Goal: Task Accomplishment & Management: Use online tool/utility

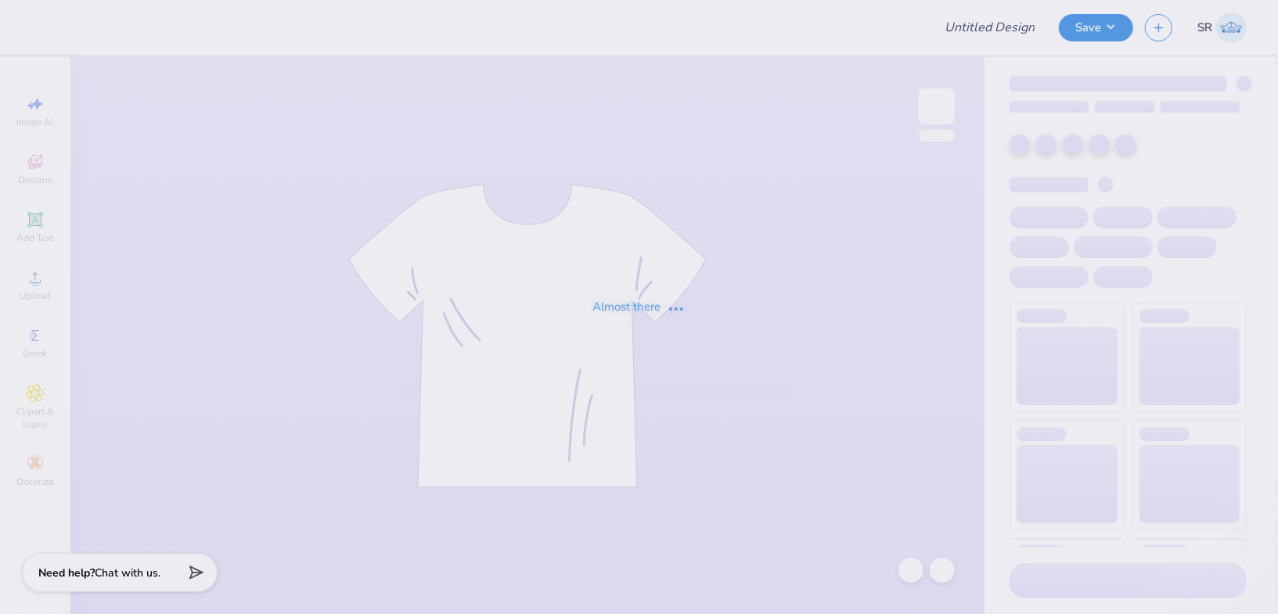
type input "family weekend"
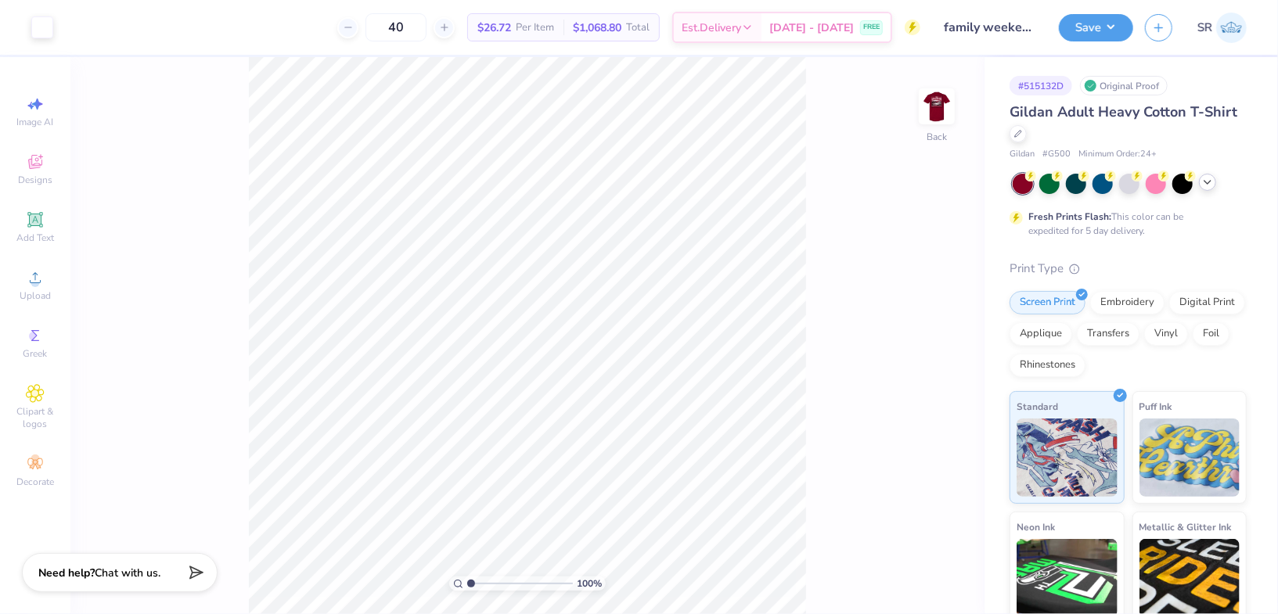
click at [1206, 191] on div at bounding box center [1130, 184] width 234 height 20
click at [1206, 181] on icon at bounding box center [1207, 182] width 13 height 13
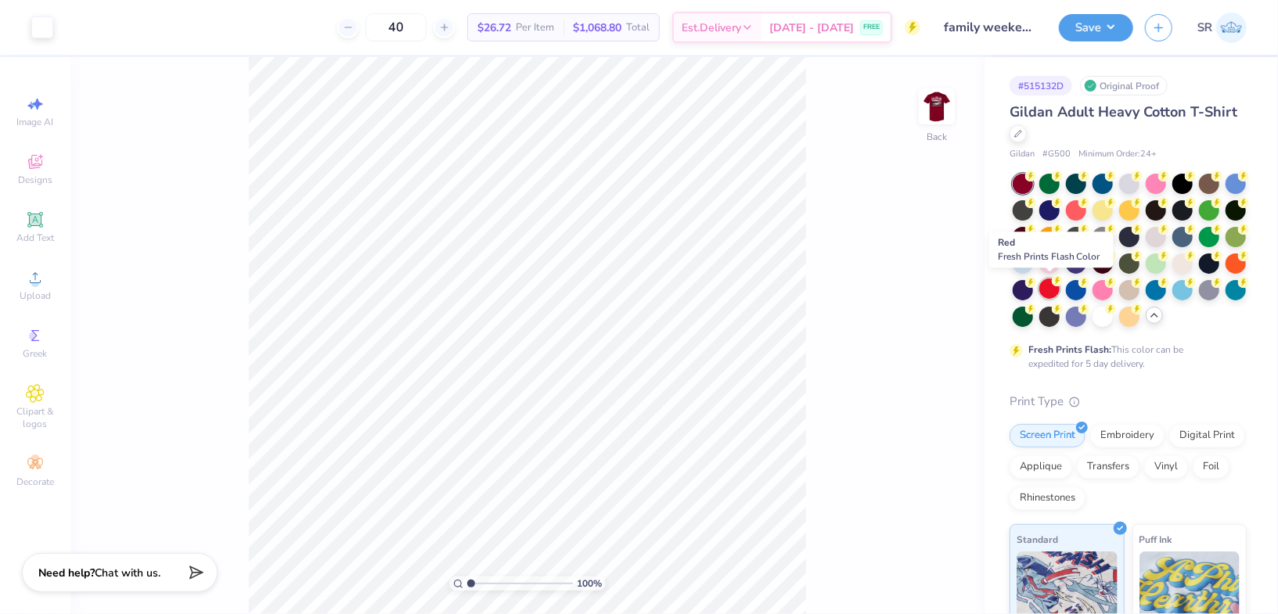
click at [1050, 288] on div at bounding box center [1049, 289] width 20 height 20
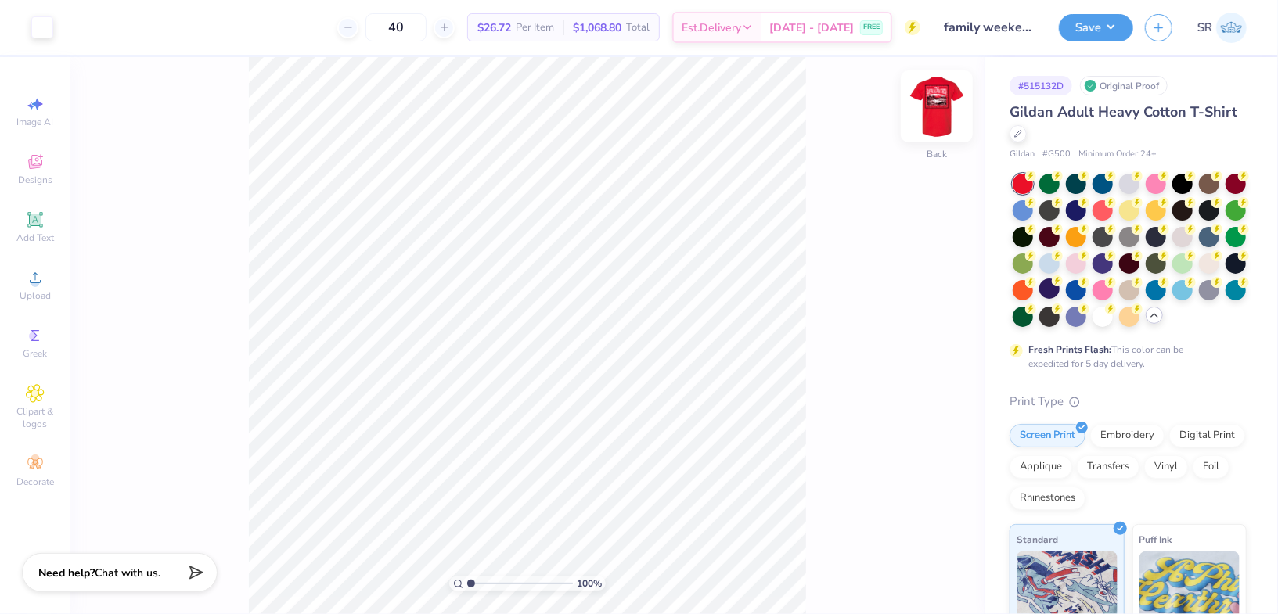
click at [946, 96] on img at bounding box center [937, 106] width 63 height 63
click at [1095, 19] on button "Save" at bounding box center [1096, 25] width 74 height 27
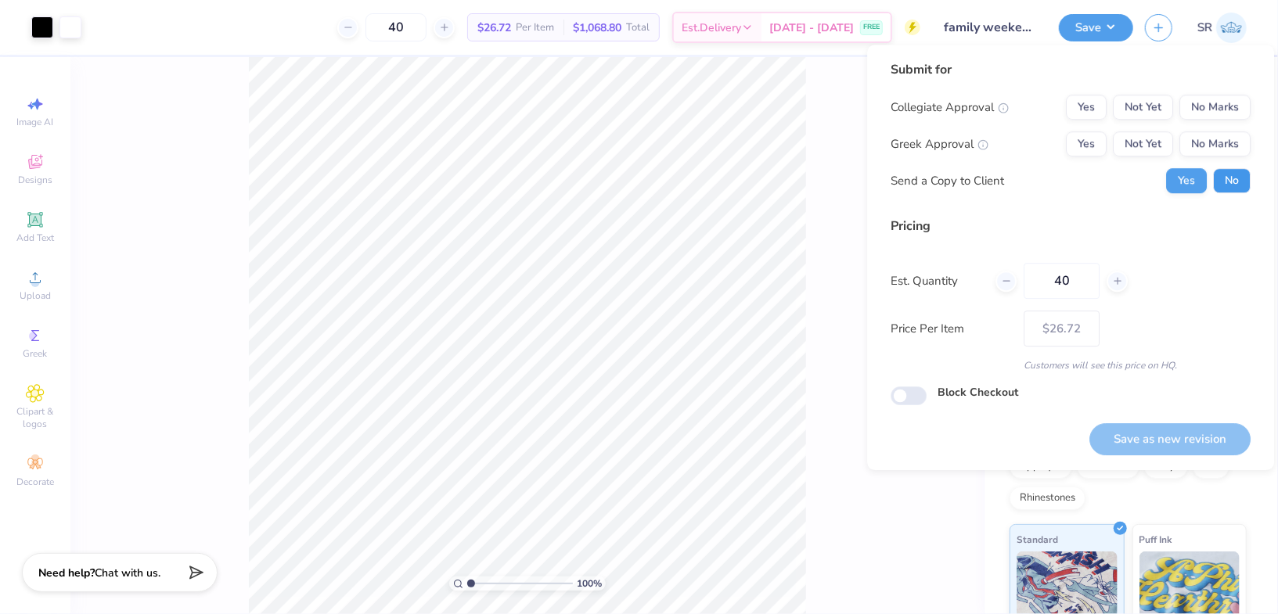
click at [1229, 175] on button "No" at bounding box center [1232, 180] width 38 height 25
click at [1094, 145] on button "Yes" at bounding box center [1086, 143] width 41 height 25
click at [1235, 89] on div "Submit for Collegiate Approval Yes Not Yet No Marks Greek Approval Yes Not Yet …" at bounding box center [1071, 132] width 360 height 145
click at [1233, 95] on button "No Marks" at bounding box center [1215, 107] width 71 height 25
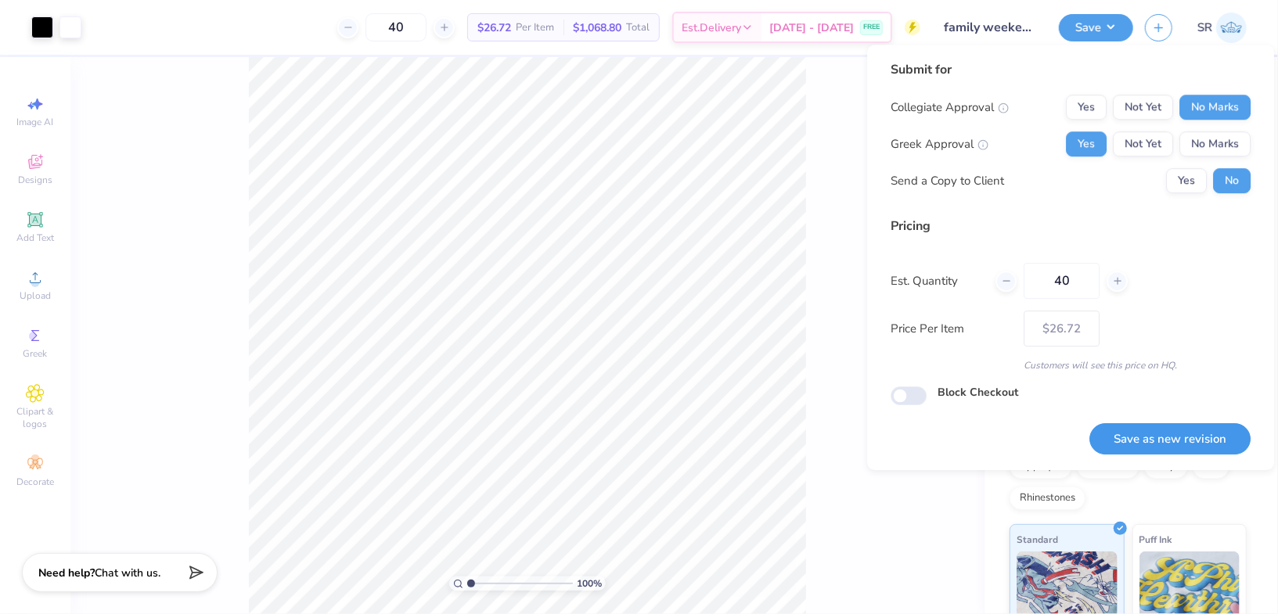
click at [1129, 438] on button "Save as new revision" at bounding box center [1170, 439] width 161 height 32
type input "$26.72"
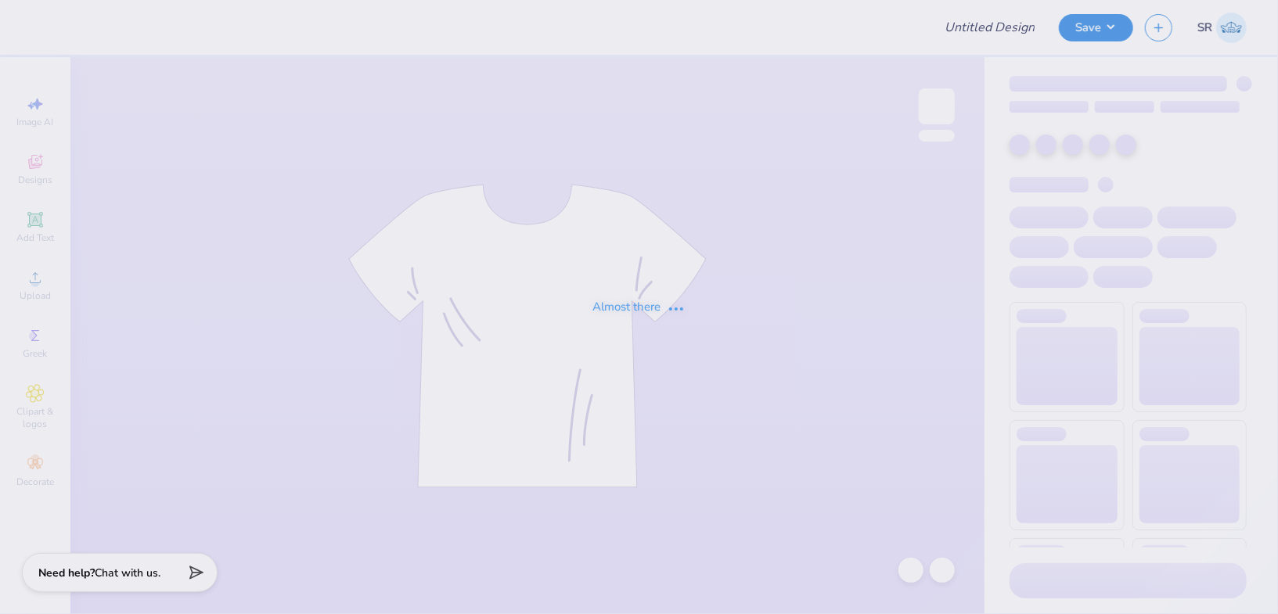
type input "LWIB 2025 fall"
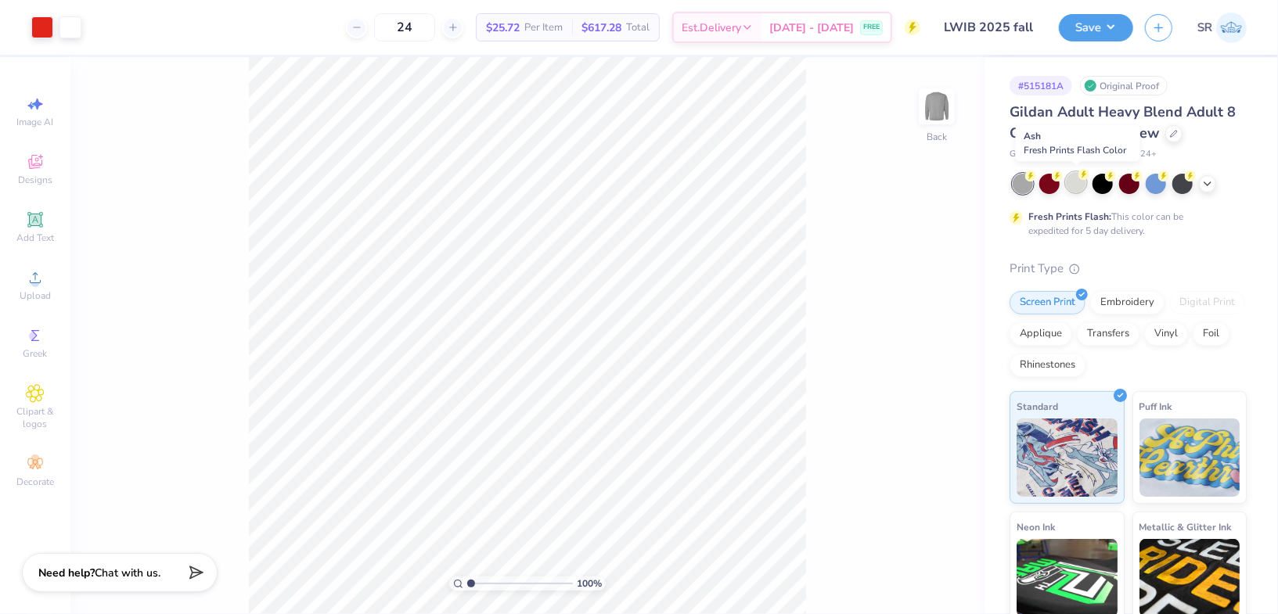
click at [1073, 180] on div at bounding box center [1076, 182] width 20 height 20
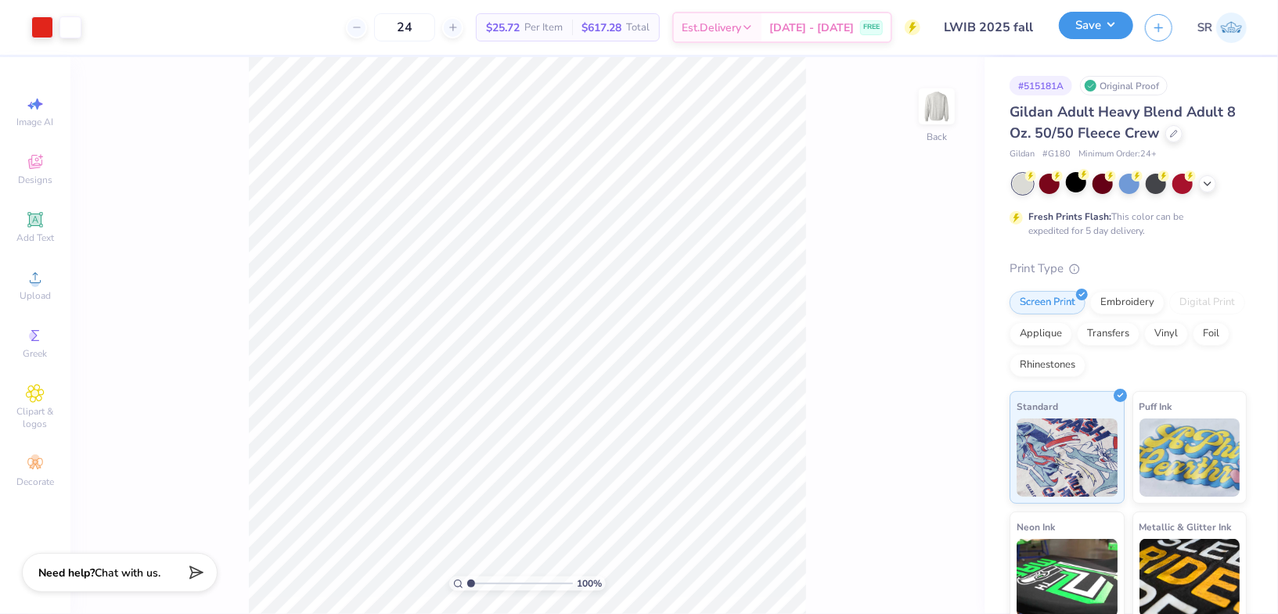
click at [1071, 34] on button "Save" at bounding box center [1096, 25] width 74 height 27
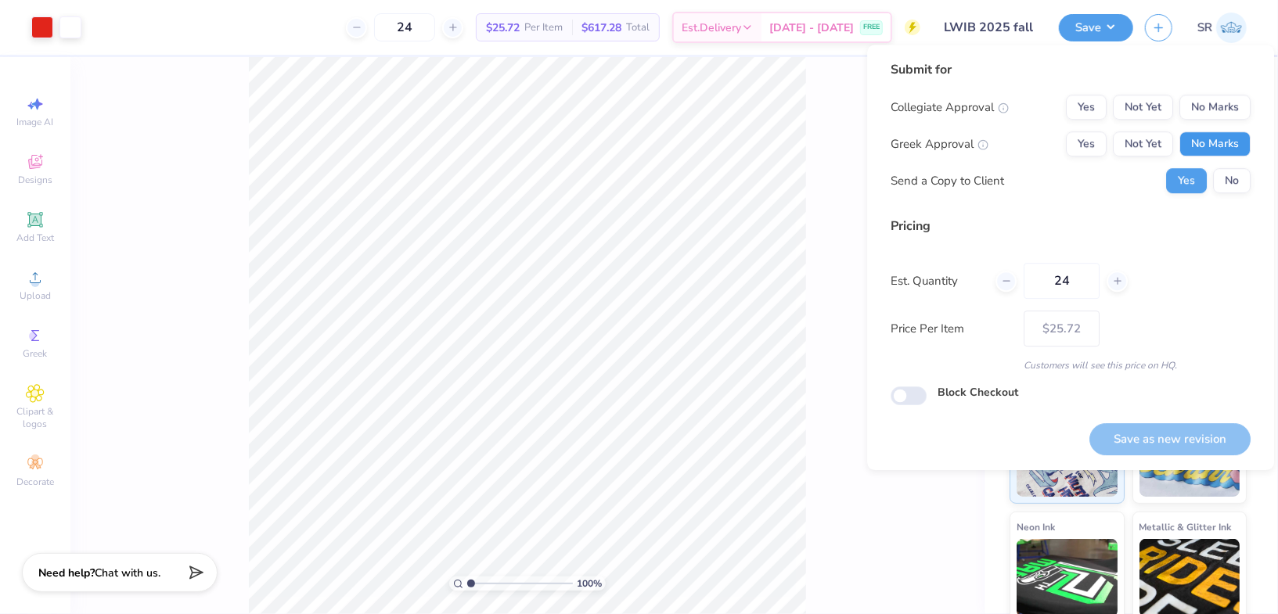
click at [1212, 146] on button "No Marks" at bounding box center [1215, 143] width 71 height 25
click at [1212, 104] on button "No Marks" at bounding box center [1215, 107] width 71 height 25
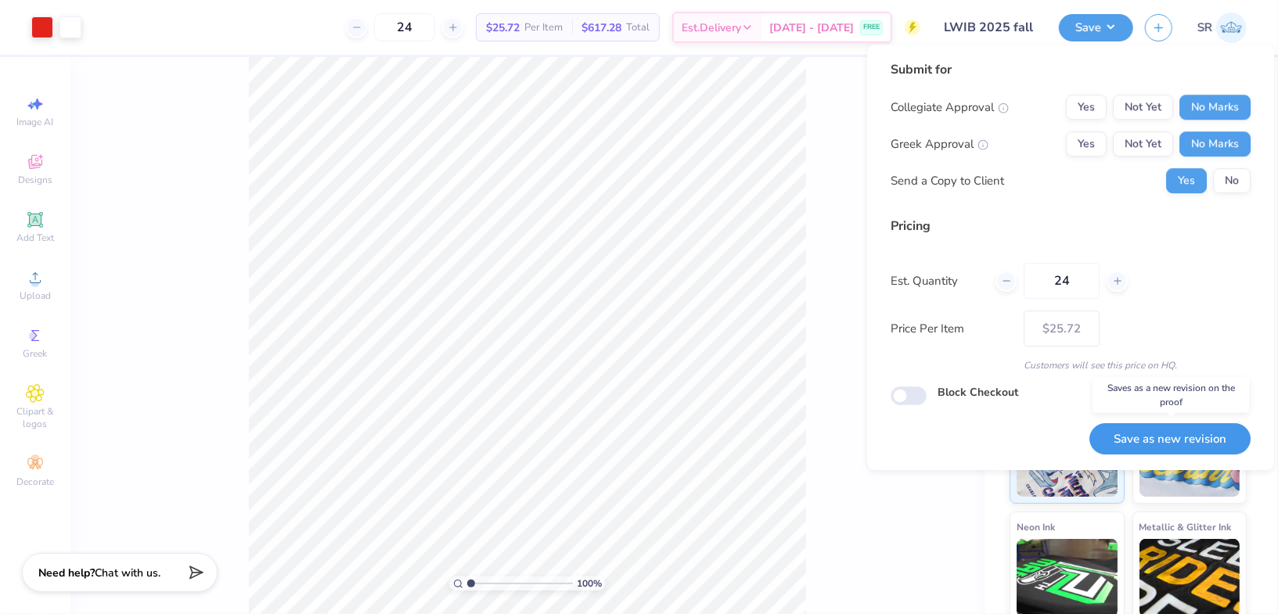
click at [1173, 433] on button "Save as new revision" at bounding box center [1170, 439] width 161 height 32
type input "$25.72"
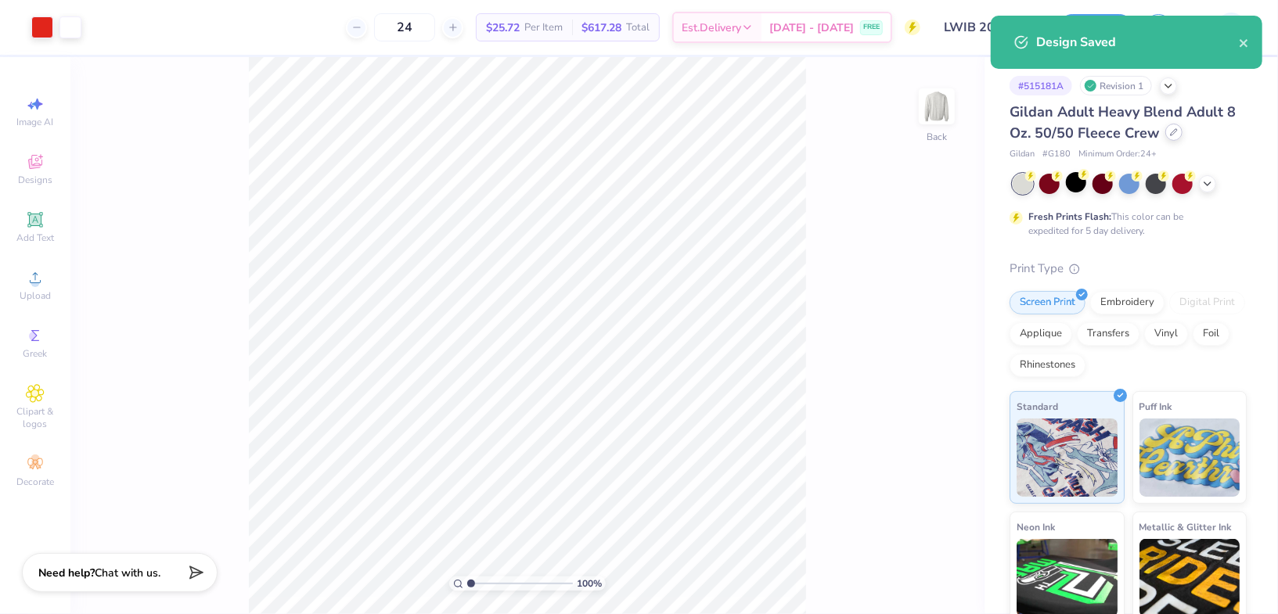
click at [1170, 131] on icon at bounding box center [1174, 132] width 8 height 8
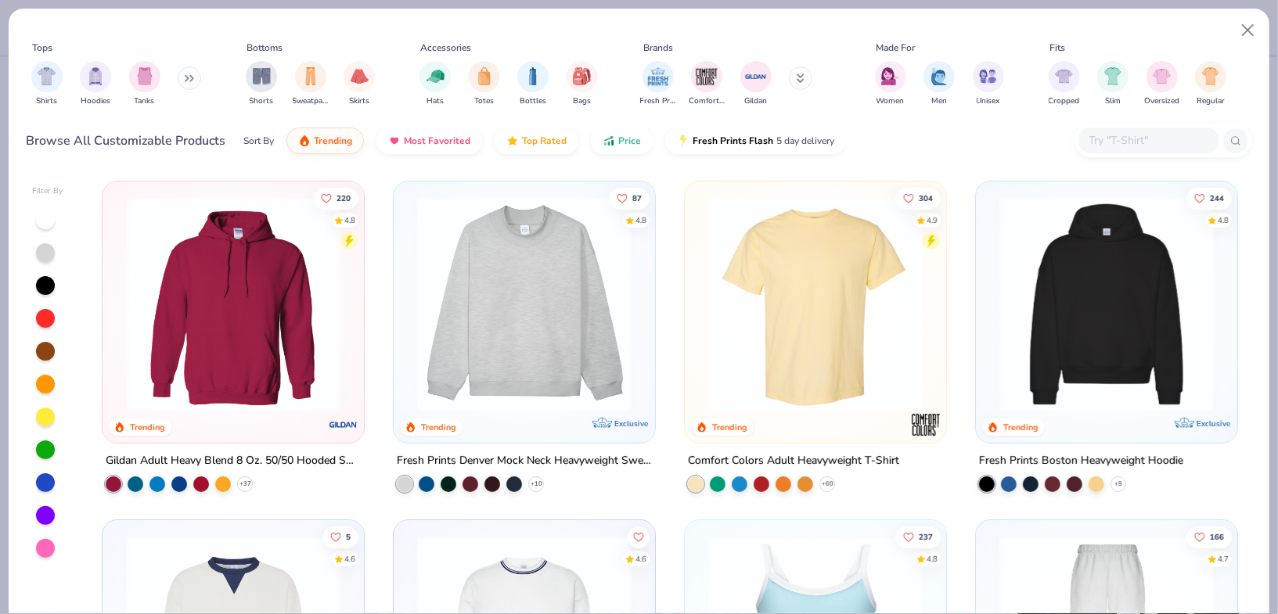
click at [1140, 144] on input "text" at bounding box center [1148, 140] width 121 height 18
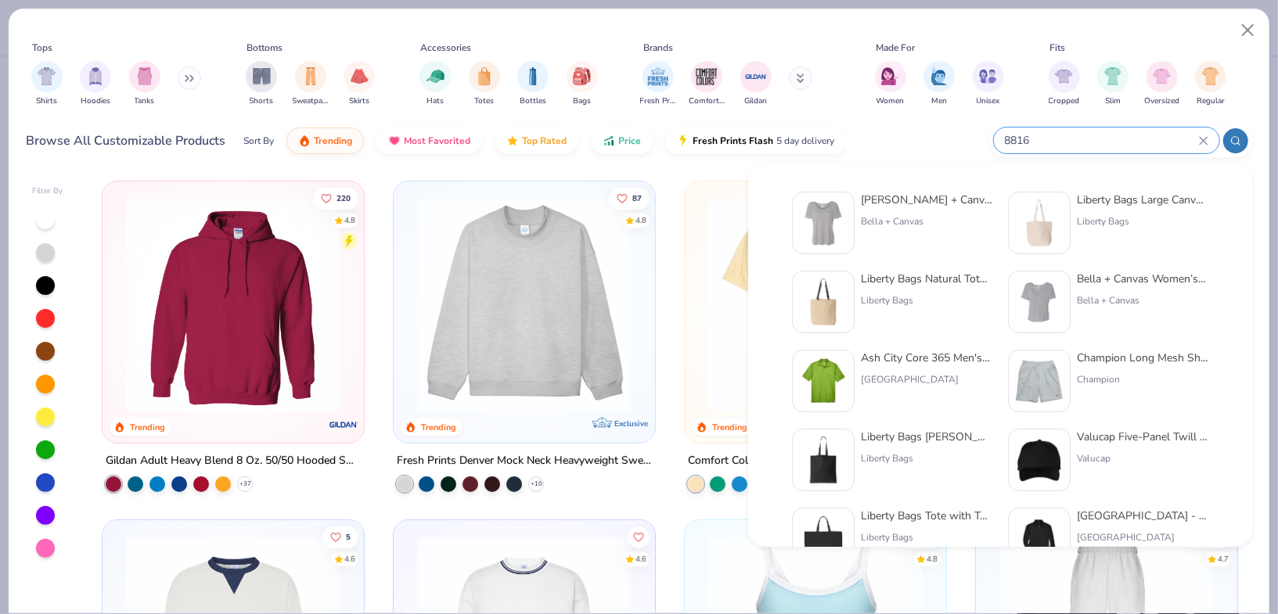
type input "8816"
click at [907, 207] on div "[PERSON_NAME] + Canvas [DEMOGRAPHIC_DATA]' Slouchy T-Shirt" at bounding box center [926, 200] width 131 height 16
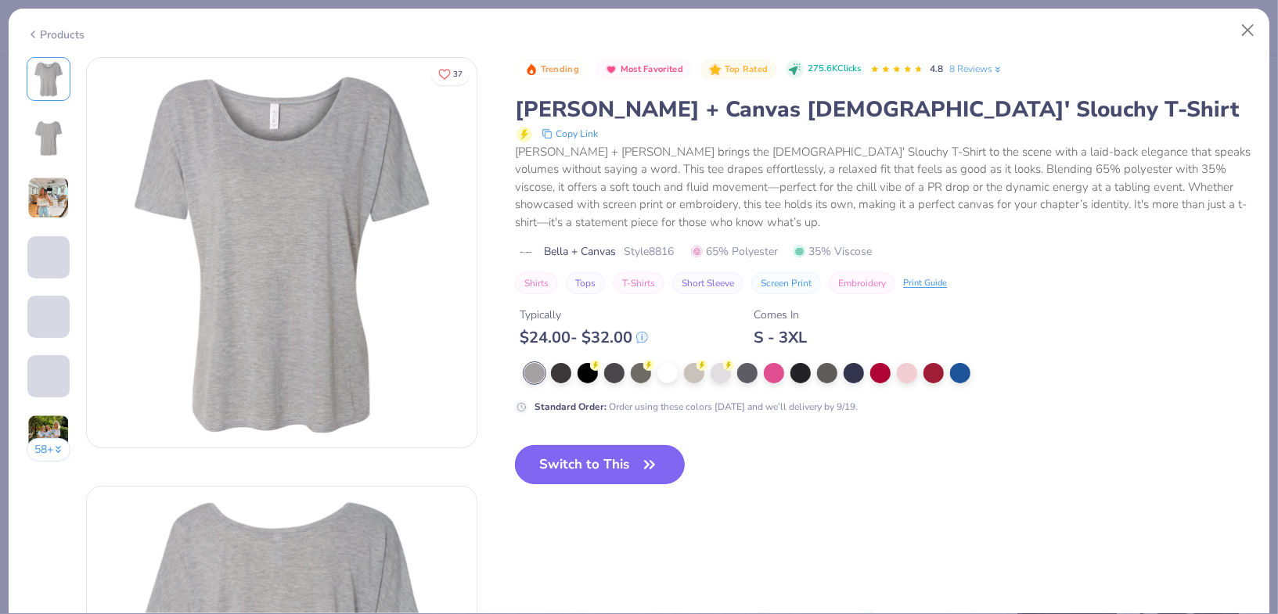
click at [620, 448] on button "Switch to This" at bounding box center [600, 464] width 170 height 39
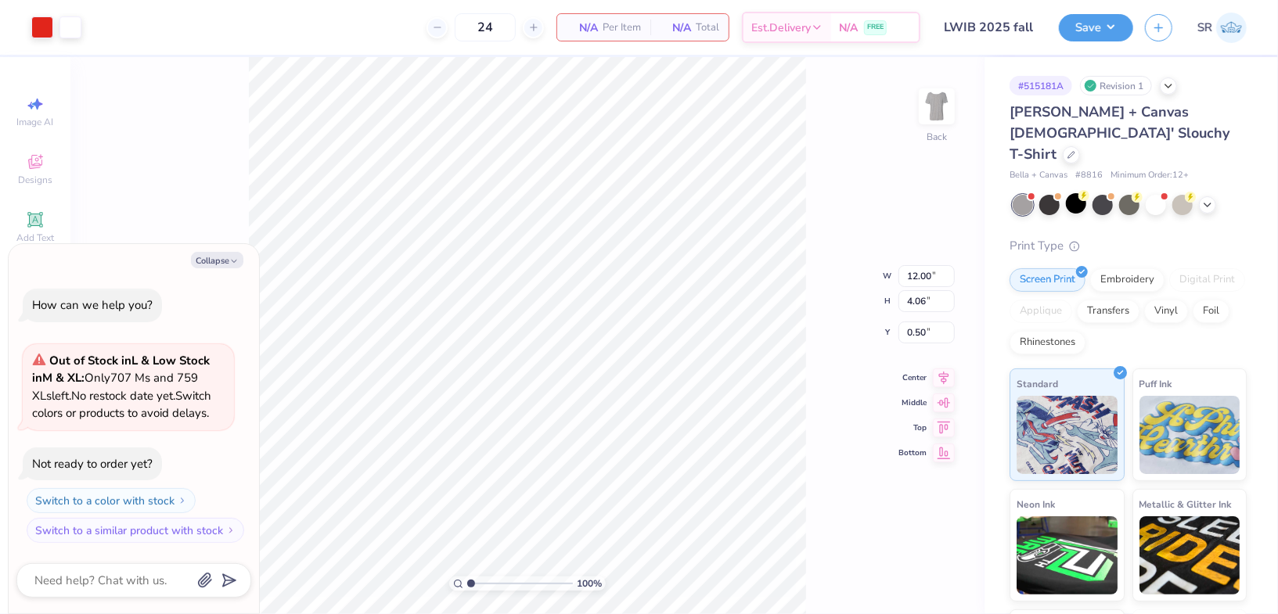
type textarea "x"
type input "1.94"
type textarea "x"
type input "8.33"
type input "2.82"
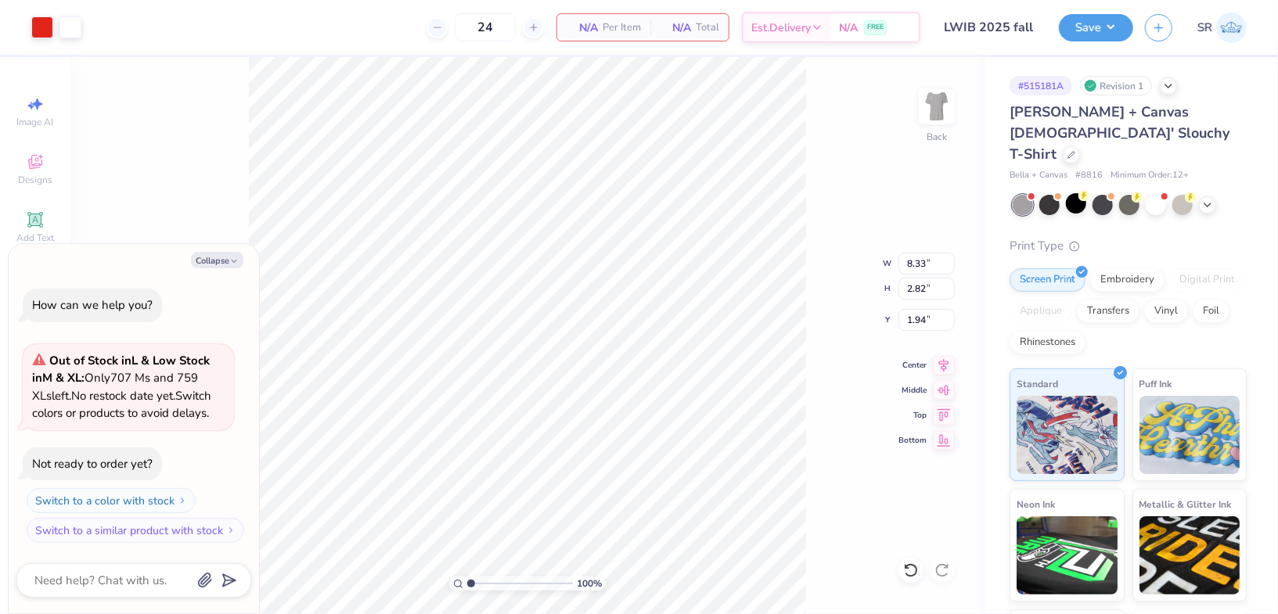
type textarea "x"
click at [910, 318] on input "2.15" at bounding box center [927, 320] width 56 height 22
type input "3"
type textarea "x"
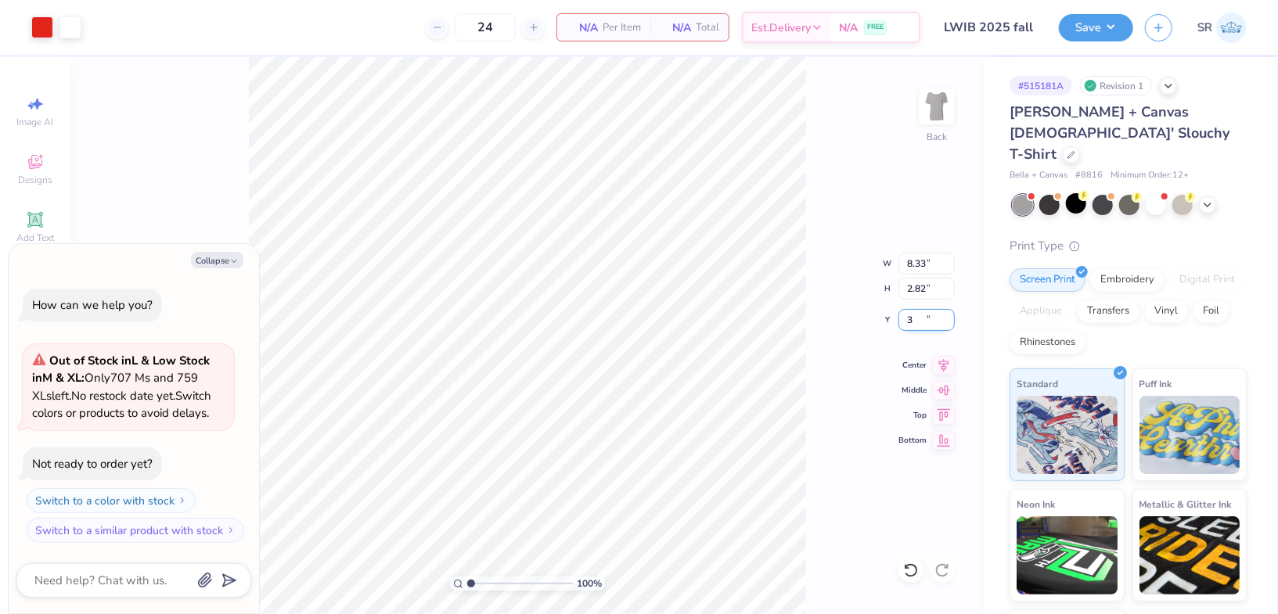
type input "3.00"
click at [961, 196] on div "100 % Back W 8.33 8.33 " H 2.82 2.82 " Y 3.00 3.00 " Center Middle Top Bottom" at bounding box center [527, 335] width 914 height 557
click at [1111, 22] on button "Save" at bounding box center [1096, 25] width 74 height 27
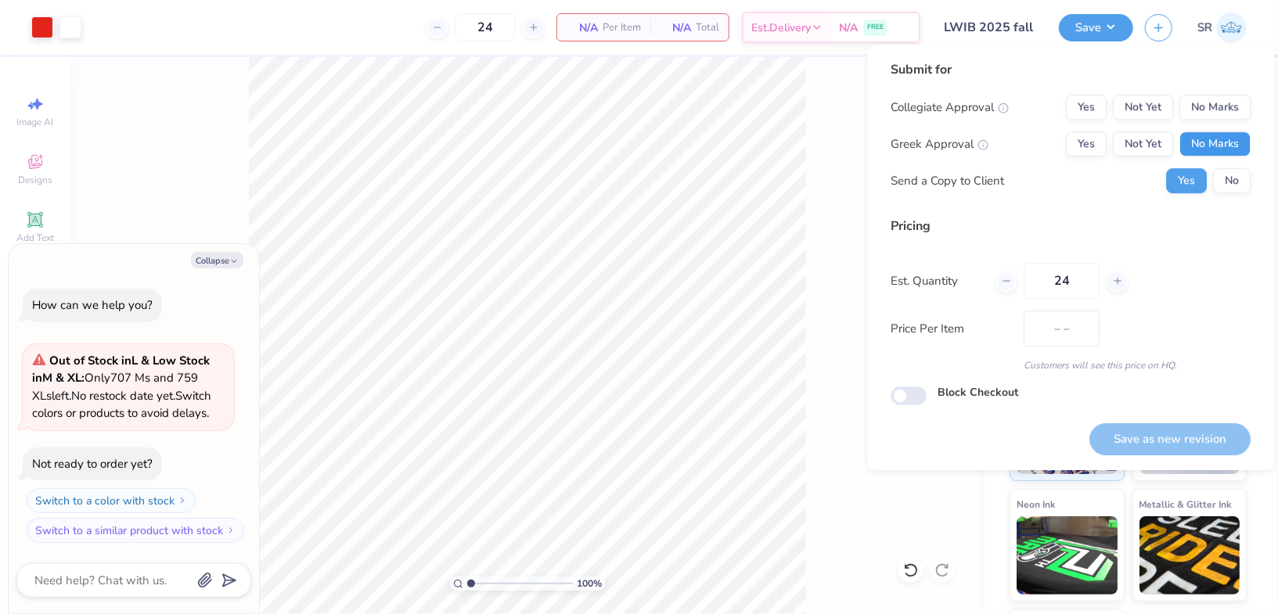
click at [1216, 142] on button "No Marks" at bounding box center [1215, 143] width 71 height 25
click at [1216, 118] on button "No Marks" at bounding box center [1215, 107] width 71 height 25
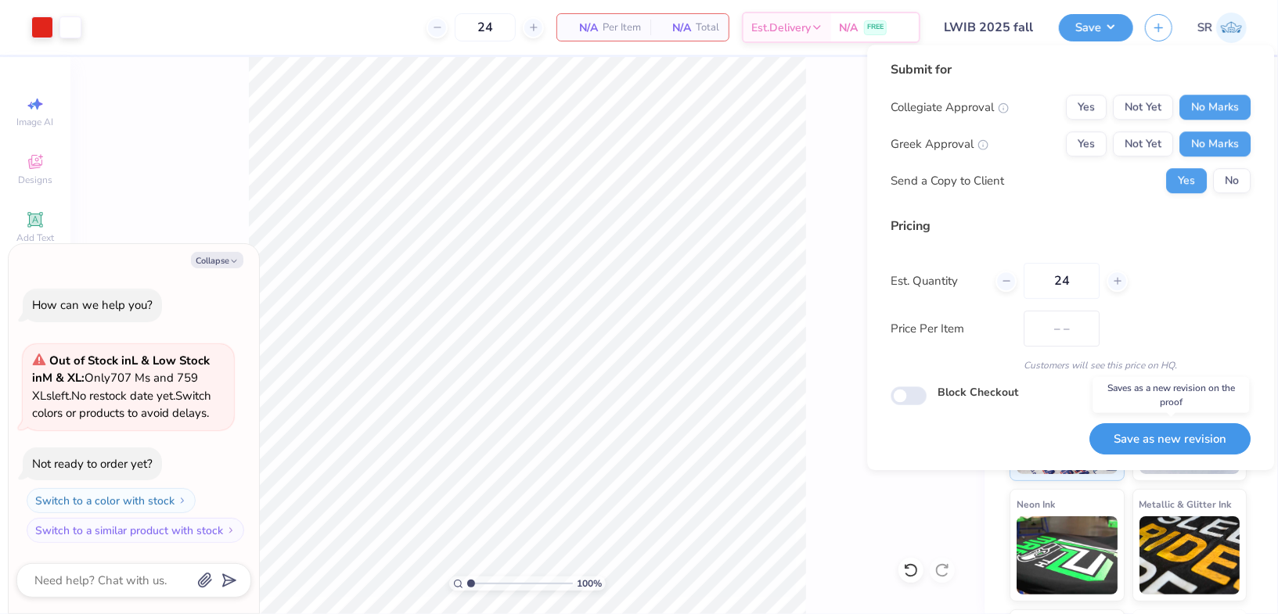
click at [1177, 435] on button "Save as new revision" at bounding box center [1170, 439] width 161 height 32
type textarea "x"
type input "$NaN"
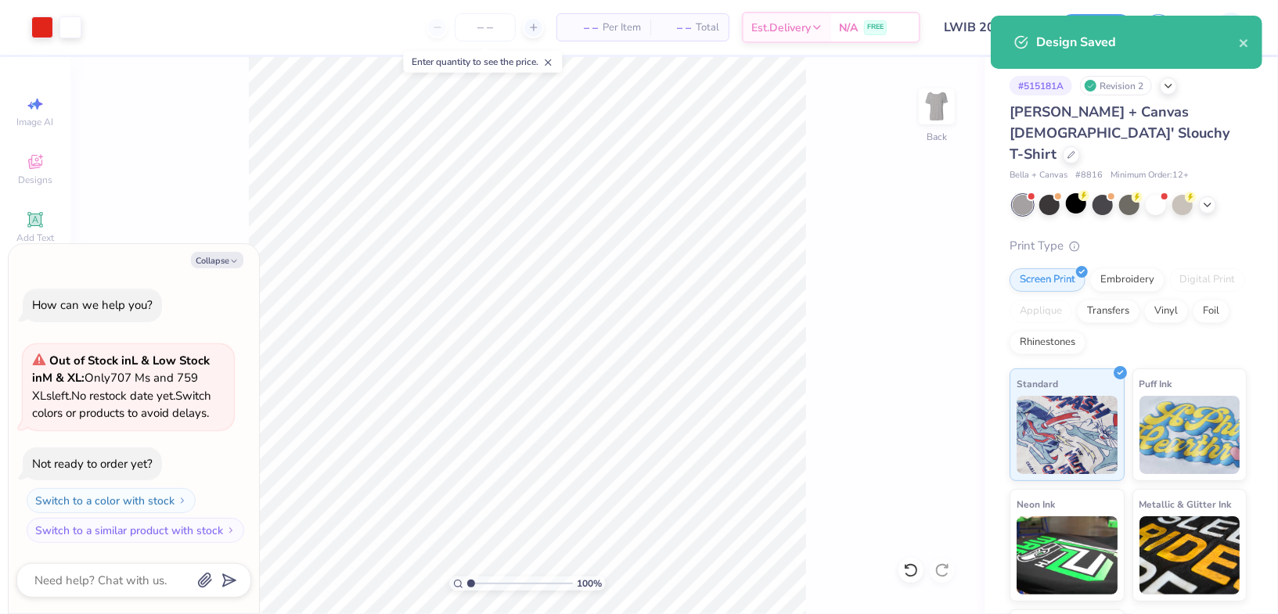
type input "0"
click at [1154, 193] on div at bounding box center [1156, 203] width 20 height 20
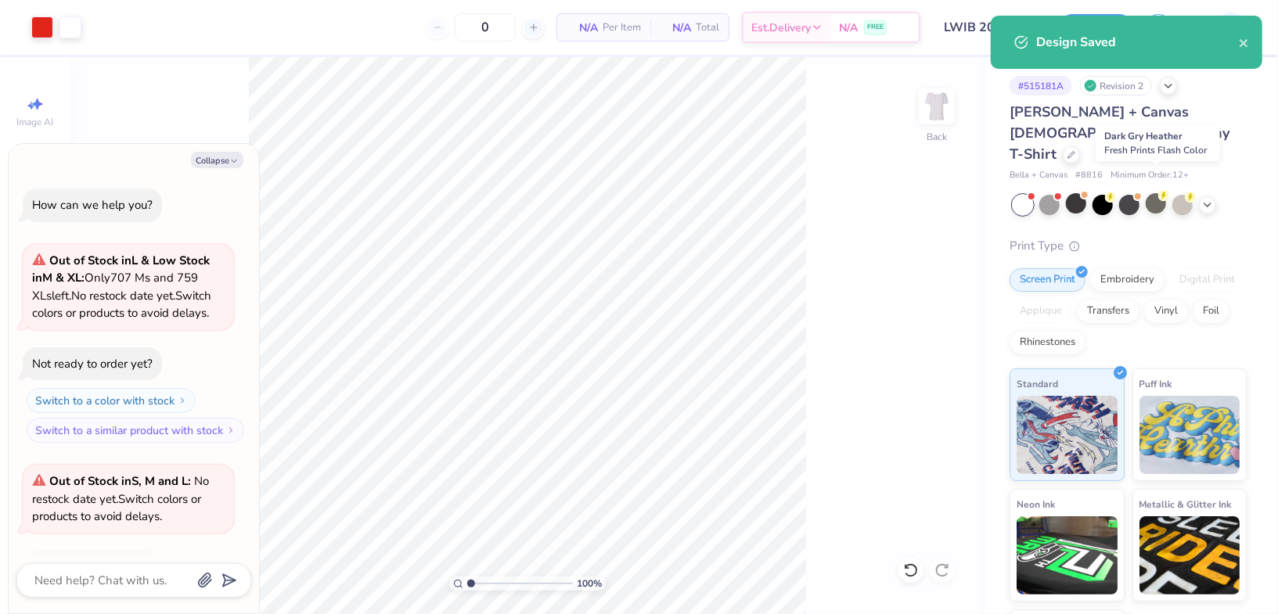
scroll to position [103, 0]
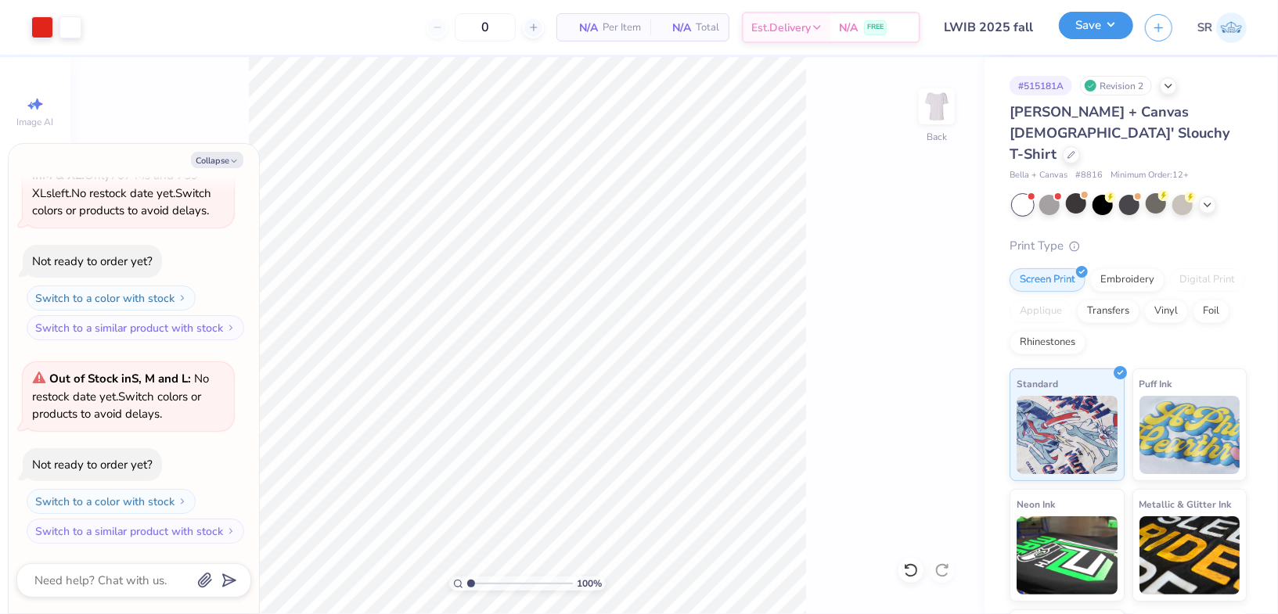
click at [1118, 29] on button "Save" at bounding box center [1096, 25] width 74 height 27
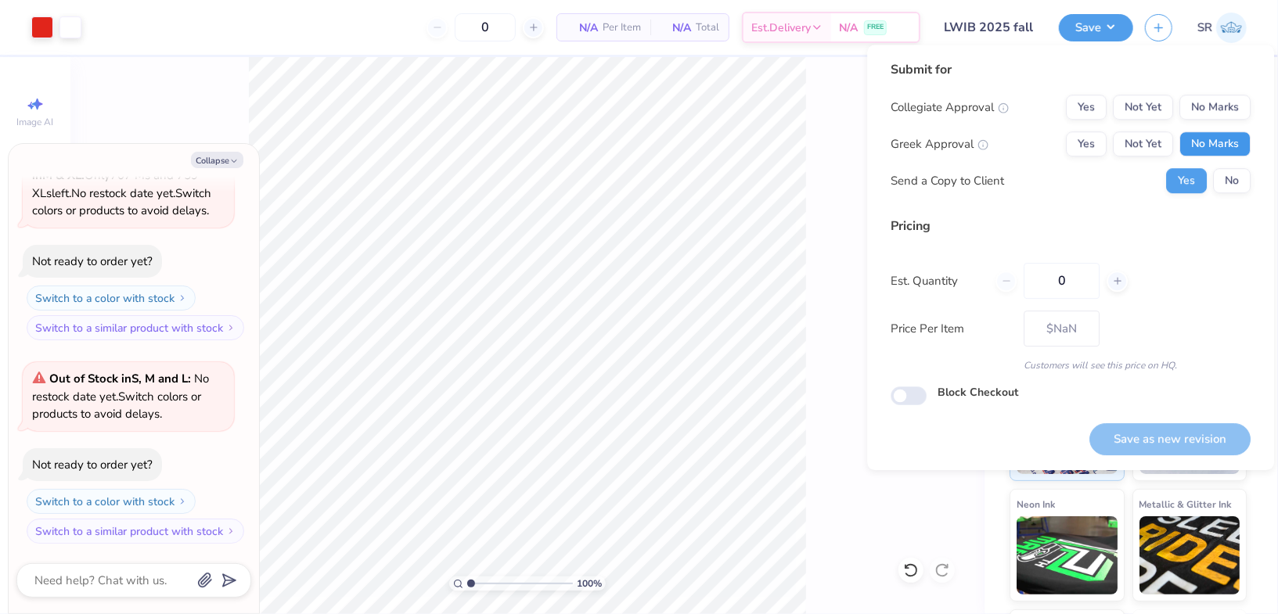
click at [1215, 135] on button "No Marks" at bounding box center [1215, 143] width 71 height 25
click at [1216, 105] on button "No Marks" at bounding box center [1215, 107] width 71 height 25
click at [1185, 442] on button "Save as new revision" at bounding box center [1170, 439] width 161 height 32
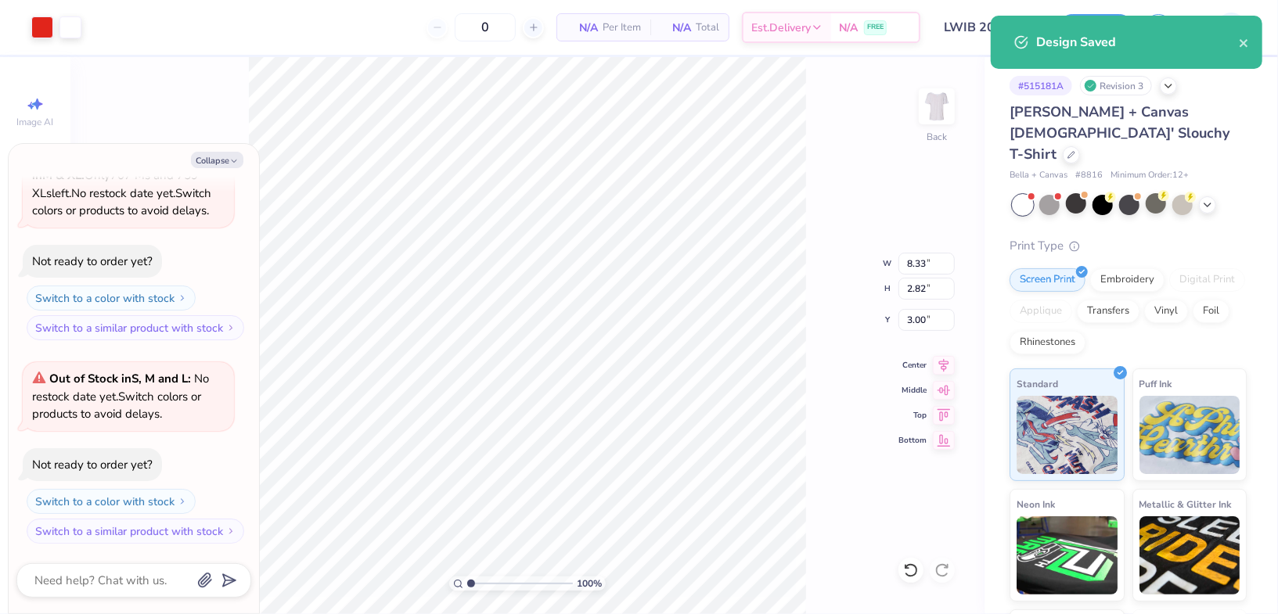
click at [809, 244] on div "100 % Back W 8.33 8.33 " H 2.82 2.82 " Y 3.00 3.00 " Center Middle Top Bottom" at bounding box center [527, 335] width 914 height 557
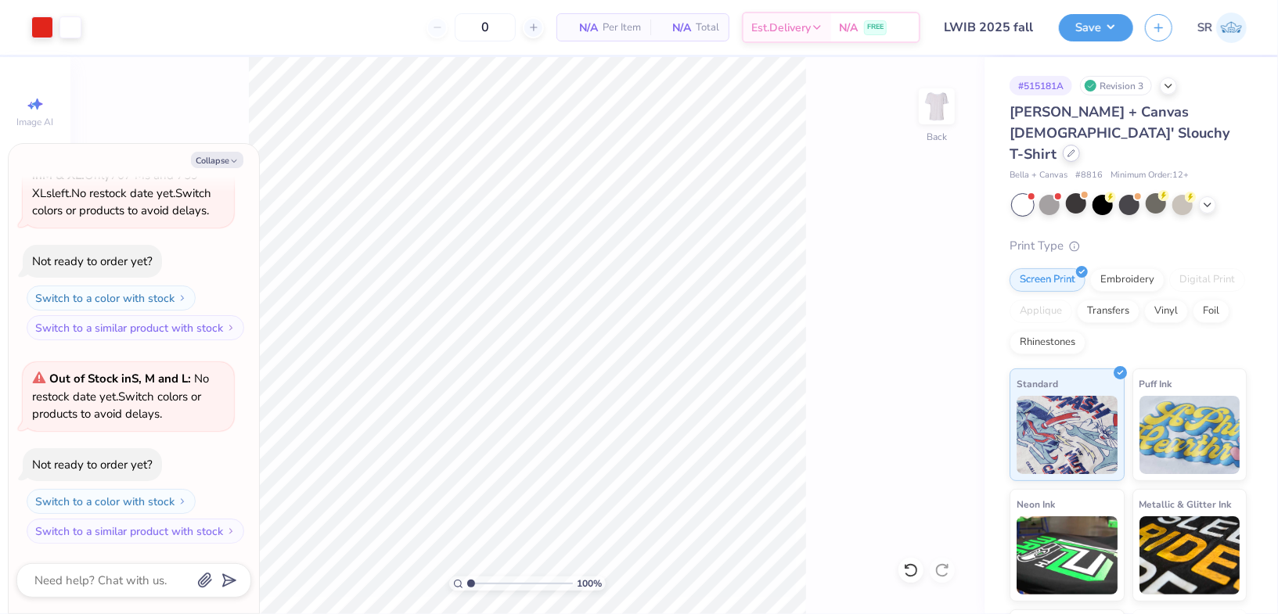
click at [1068, 150] on icon at bounding box center [1071, 153] width 6 height 6
type textarea "x"
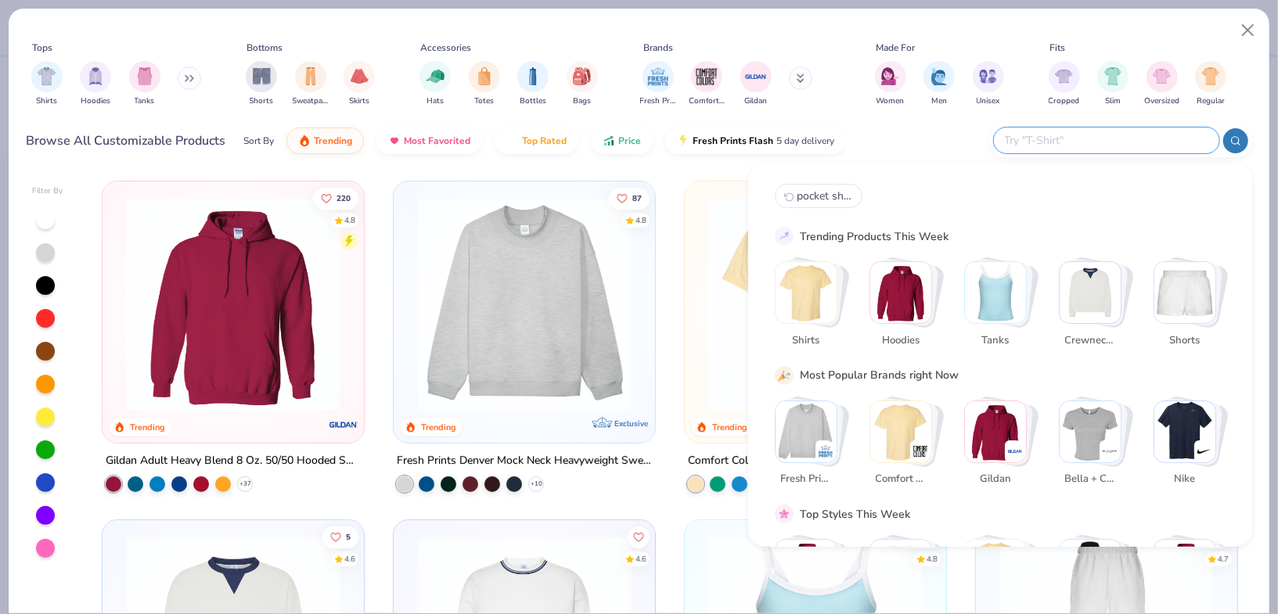
click at [1106, 140] on input "text" at bounding box center [1105, 140] width 205 height 18
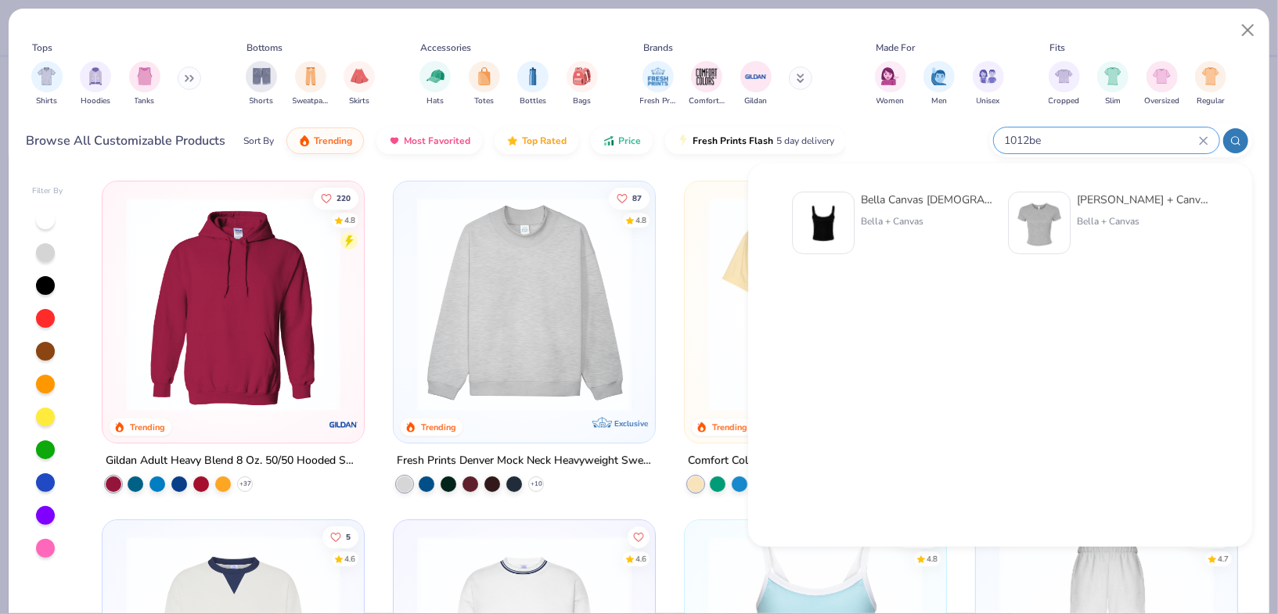
type input "1012be"
click at [917, 201] on div "Bella Canvas [DEMOGRAPHIC_DATA]' Micro Ribbed Scoop Tank" at bounding box center [926, 200] width 131 height 16
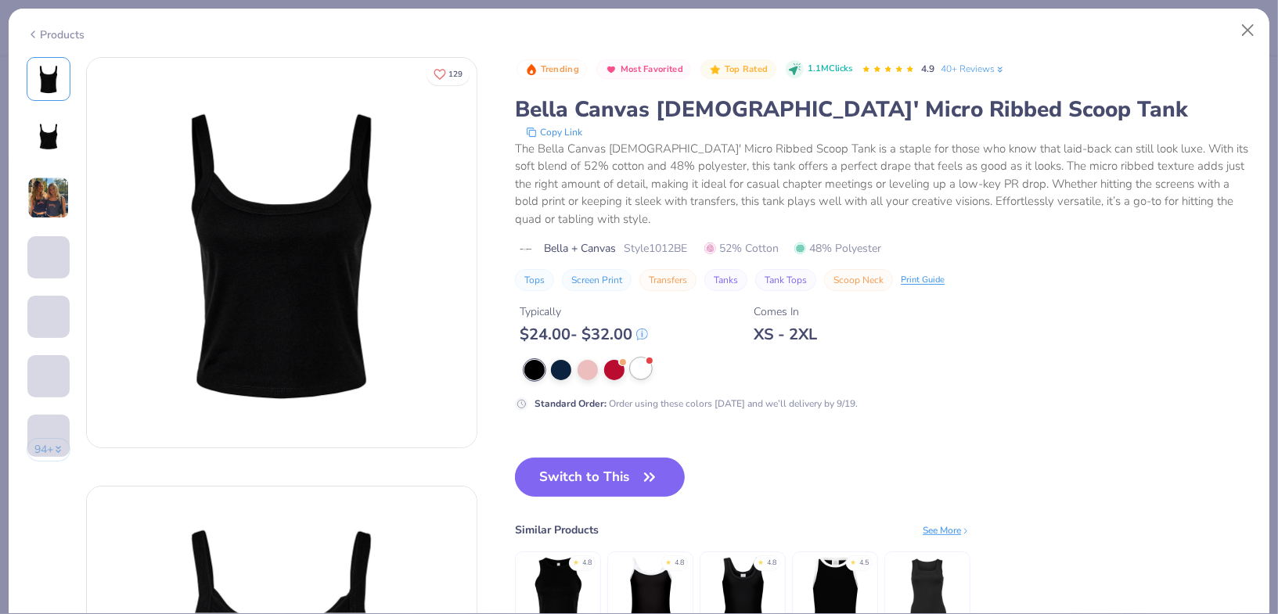
click at [635, 367] on div at bounding box center [641, 368] width 20 height 20
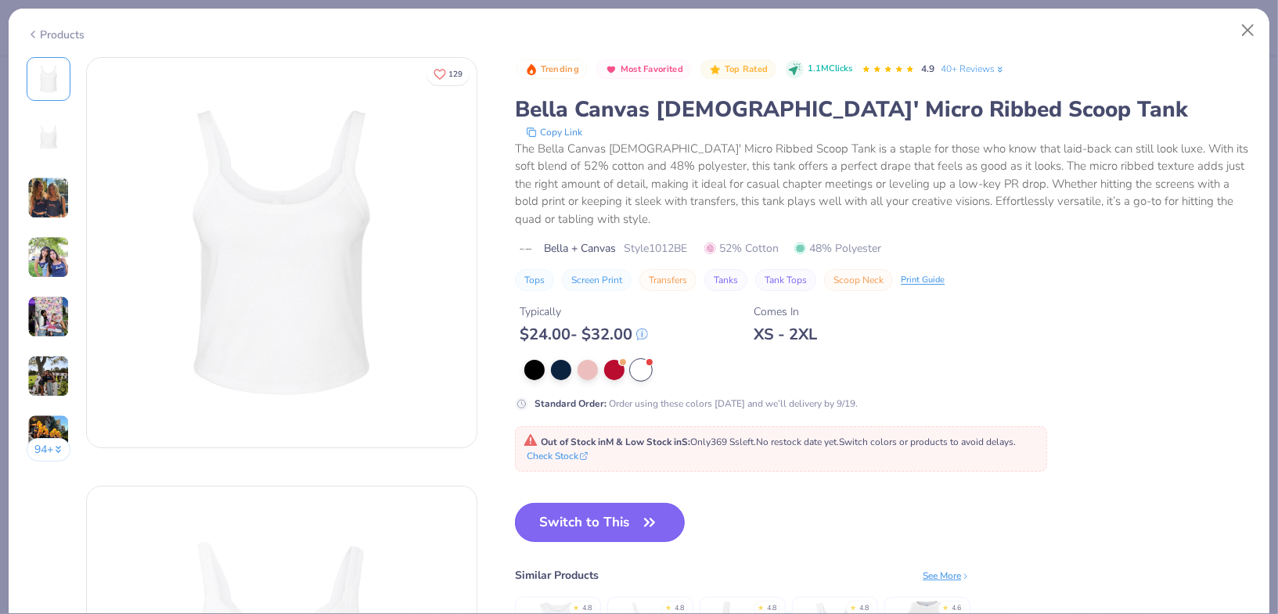
click at [612, 513] on button "Switch to This" at bounding box center [600, 522] width 170 height 39
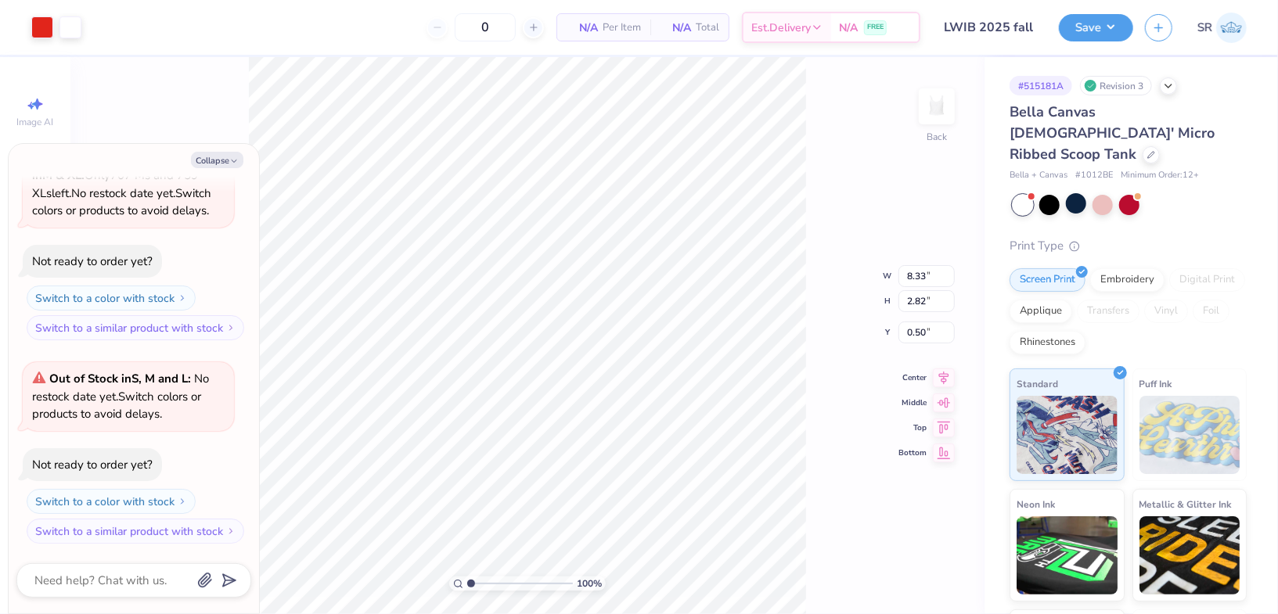
type textarea "x"
type input "1.08"
type textarea "x"
type input "5.27"
type input "1.78"
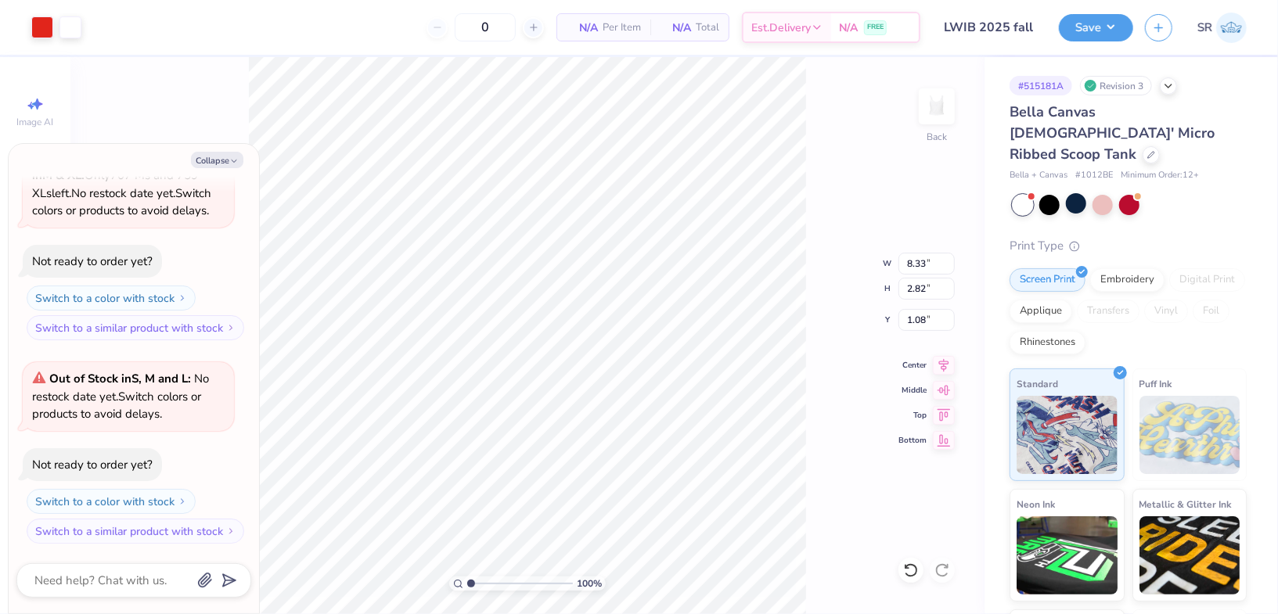
type input "2.12"
type textarea "x"
type input "2.00"
click at [1119, 23] on button "Save" at bounding box center [1096, 25] width 74 height 27
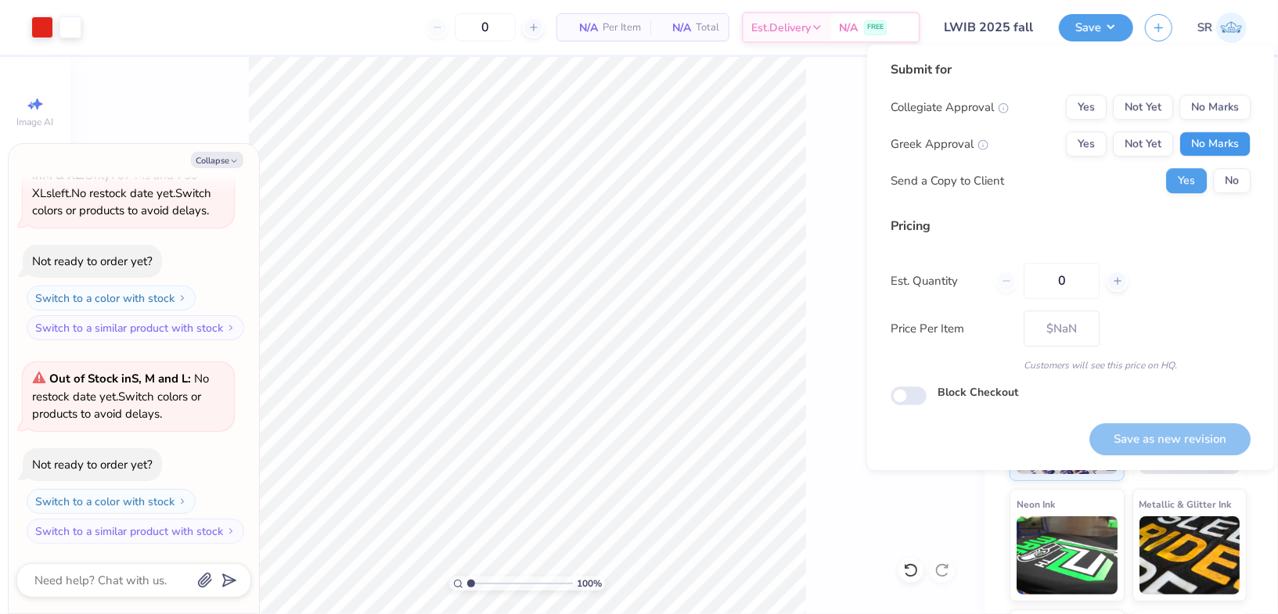
click at [1236, 142] on button "No Marks" at bounding box center [1215, 143] width 71 height 25
click at [1228, 117] on button "No Marks" at bounding box center [1215, 107] width 71 height 25
click at [1197, 431] on button "Save as new revision" at bounding box center [1170, 439] width 161 height 32
type textarea "x"
